Goal: Register for event/course

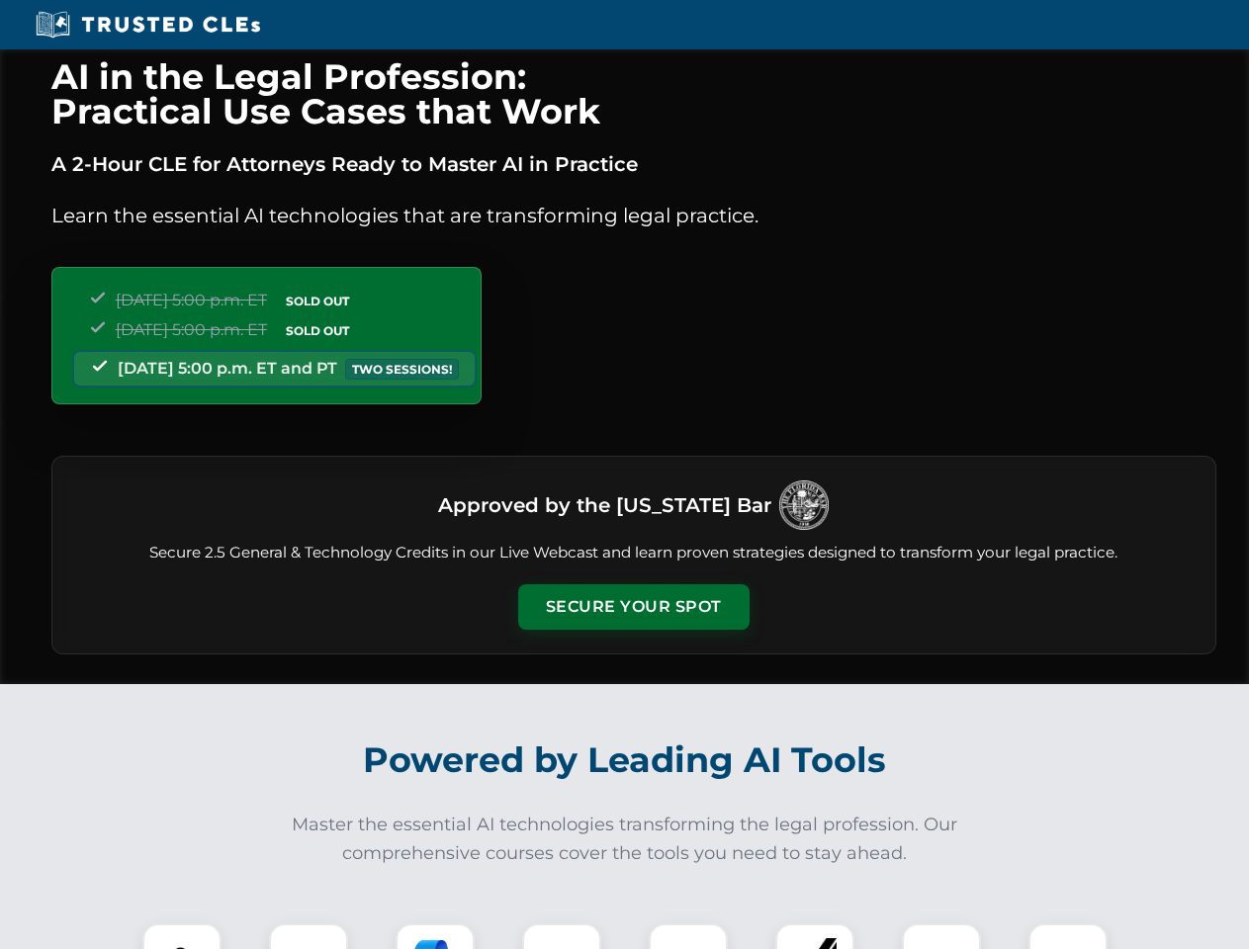
click at [633, 607] on button "Secure Your Spot" at bounding box center [633, 607] width 231 height 45
click at [182, 937] on img at bounding box center [181, 963] width 57 height 57
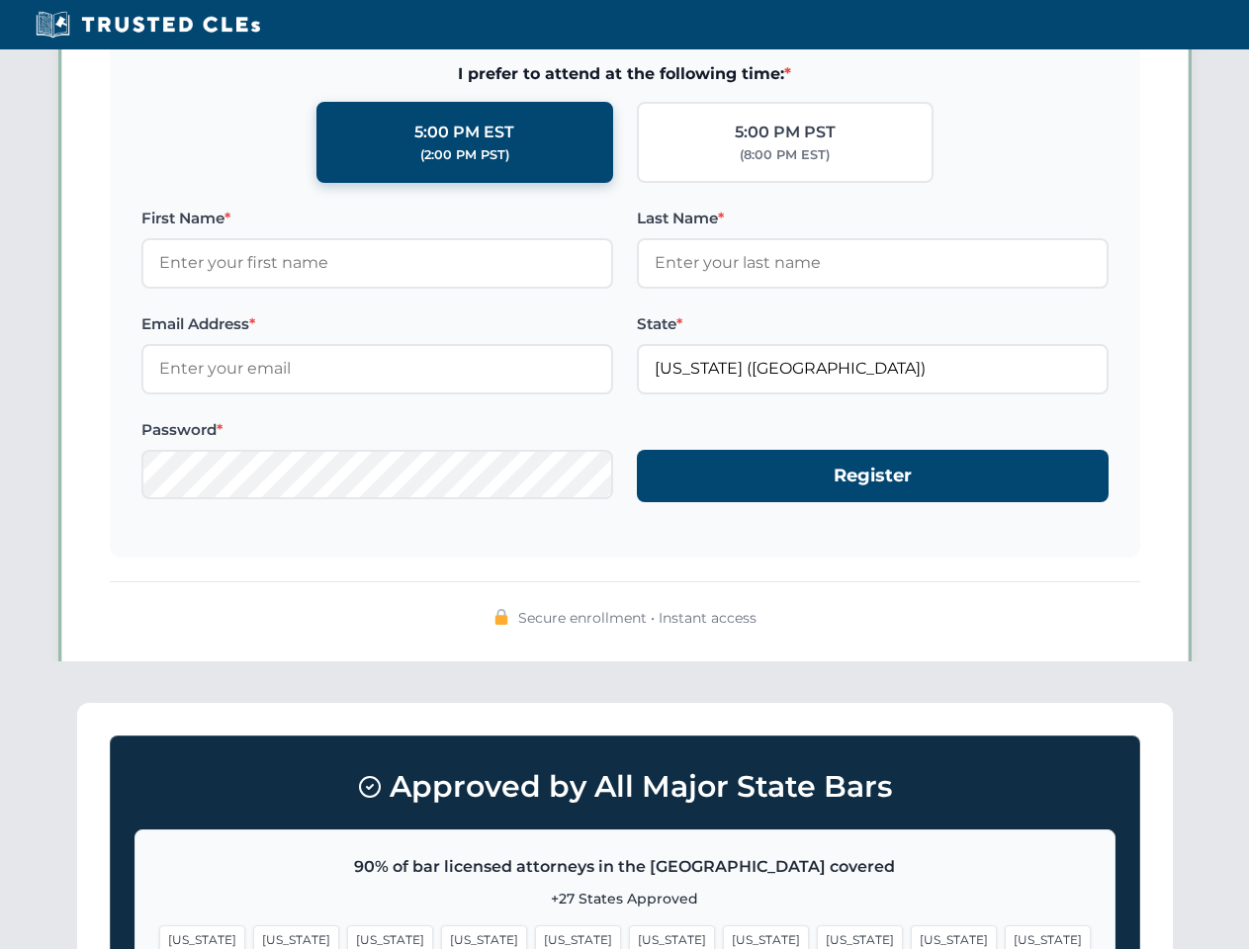
click at [723, 937] on span "[US_STATE]" at bounding box center [766, 940] width 86 height 29
click at [911, 937] on span "[US_STATE]" at bounding box center [954, 940] width 86 height 29
